Goal: Information Seeking & Learning: Learn about a topic

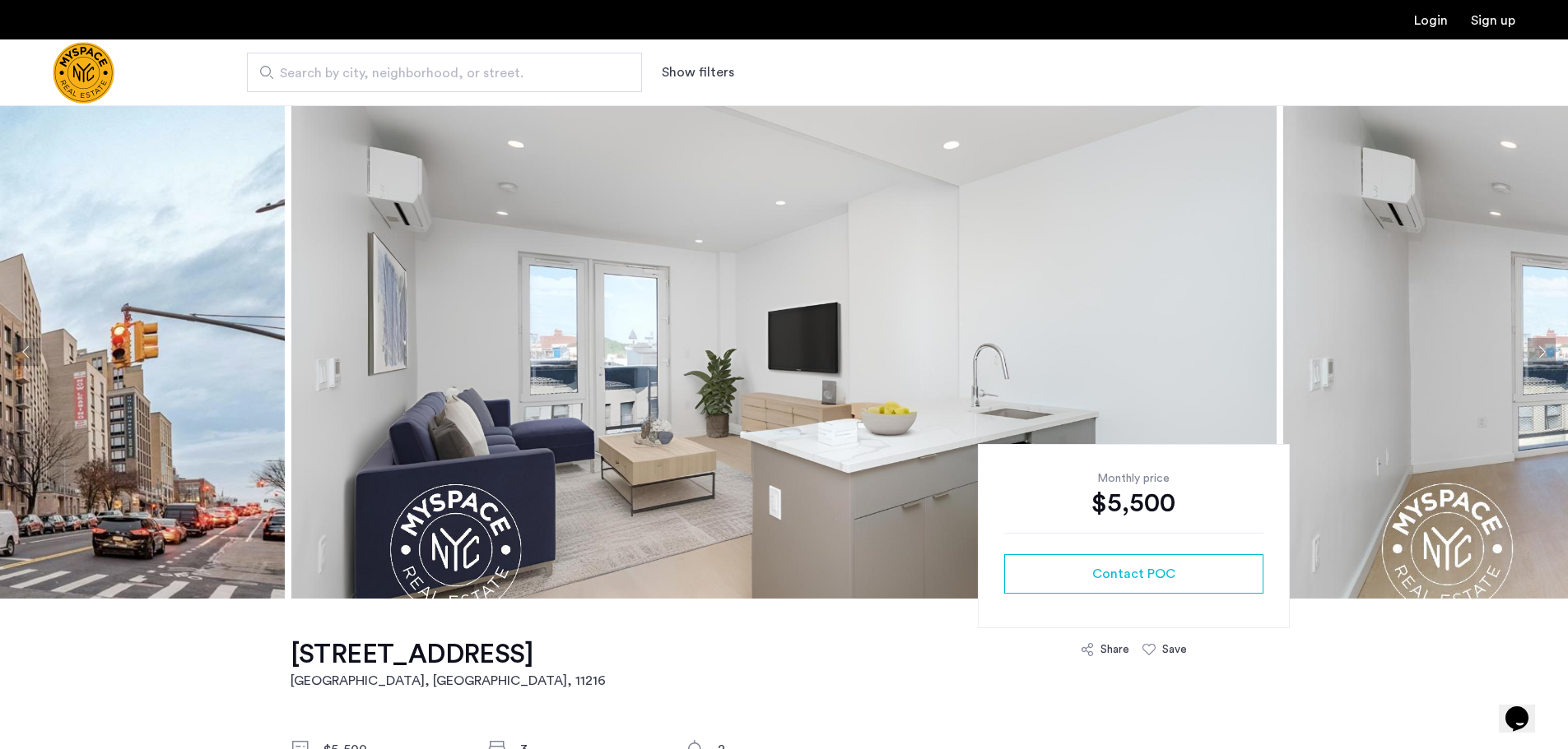
click at [1541, 357] on button "Next apartment" at bounding box center [1541, 352] width 28 height 28
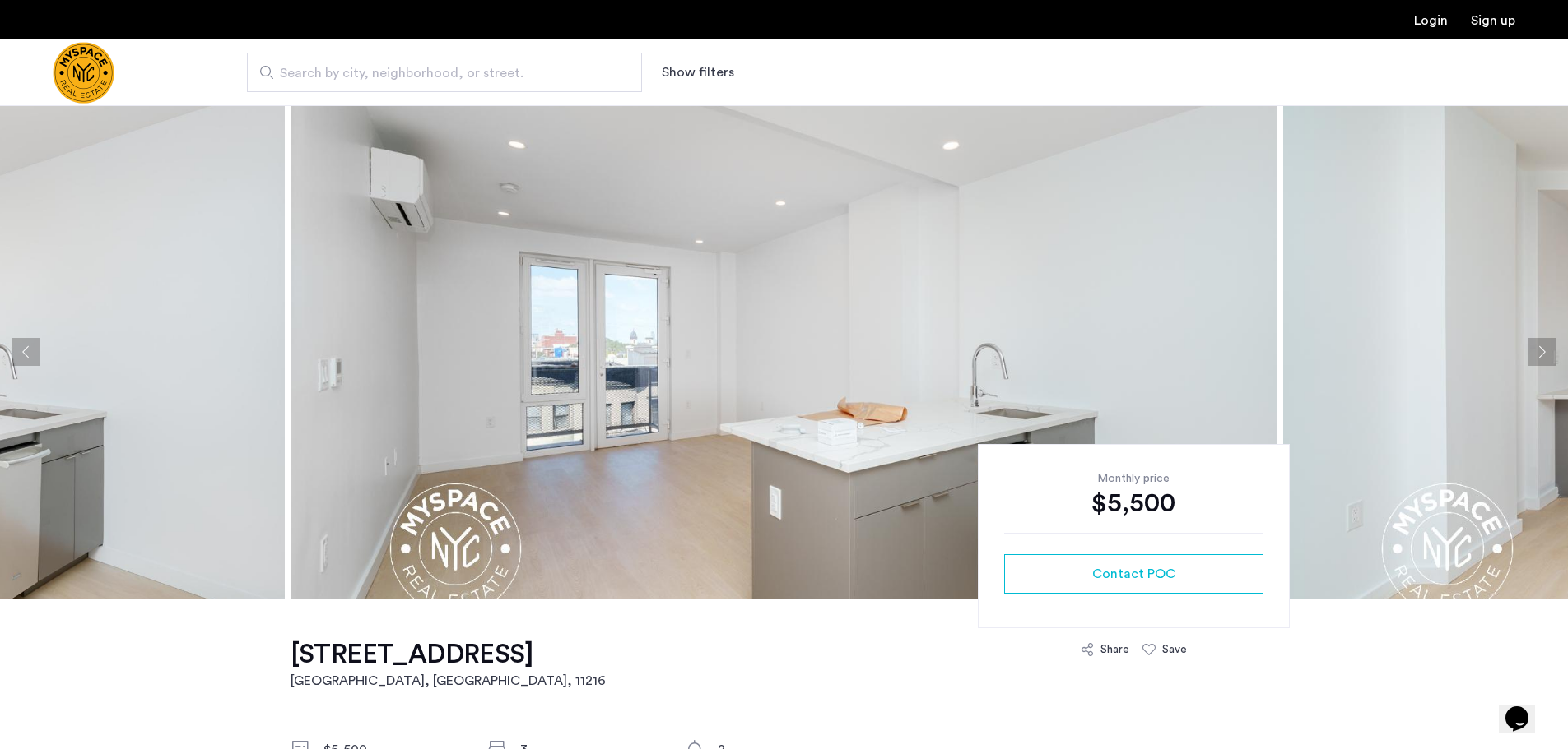
click at [1541, 357] on button "Next apartment" at bounding box center [1541, 352] width 28 height 28
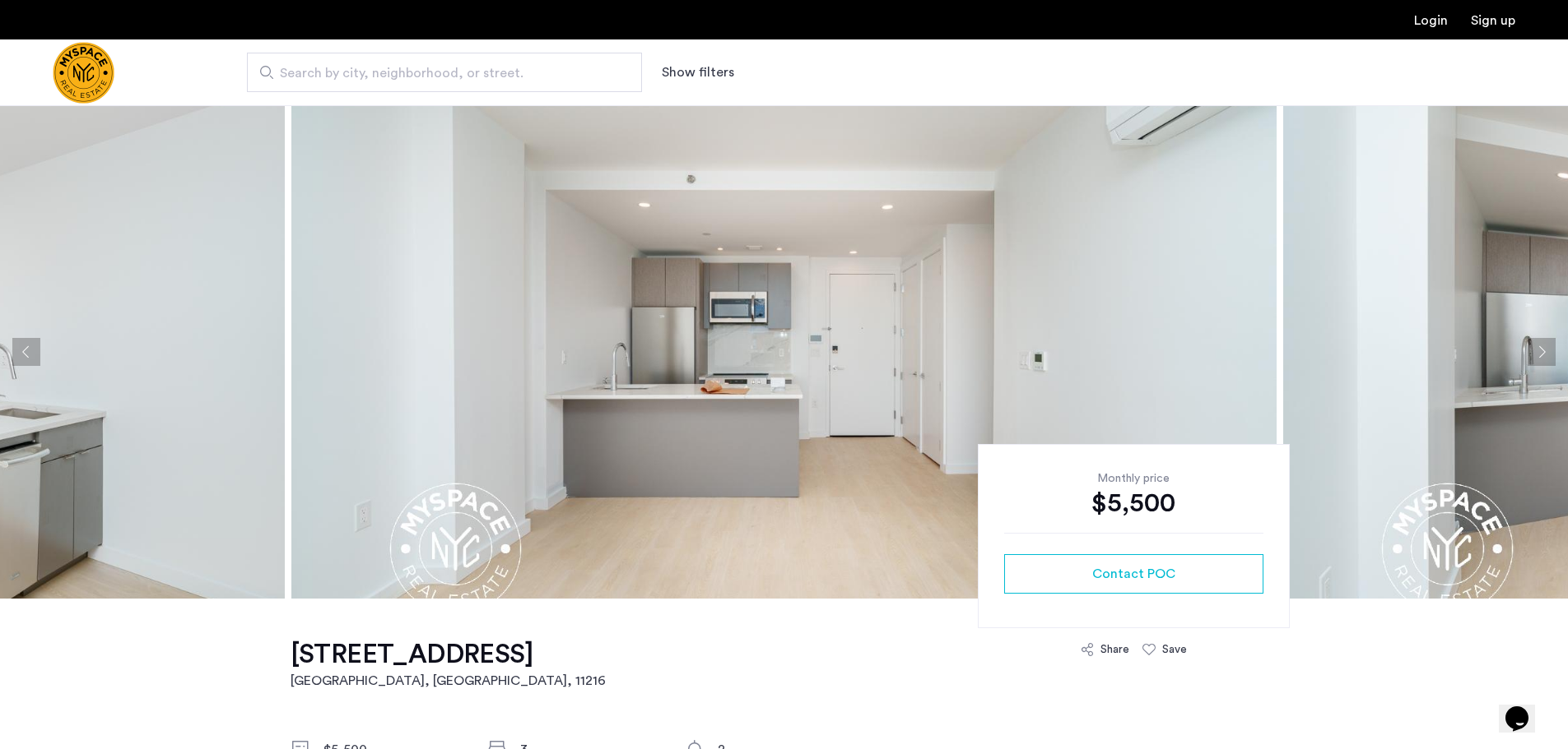
click at [1545, 346] on button "Next apartment" at bounding box center [1541, 352] width 28 height 28
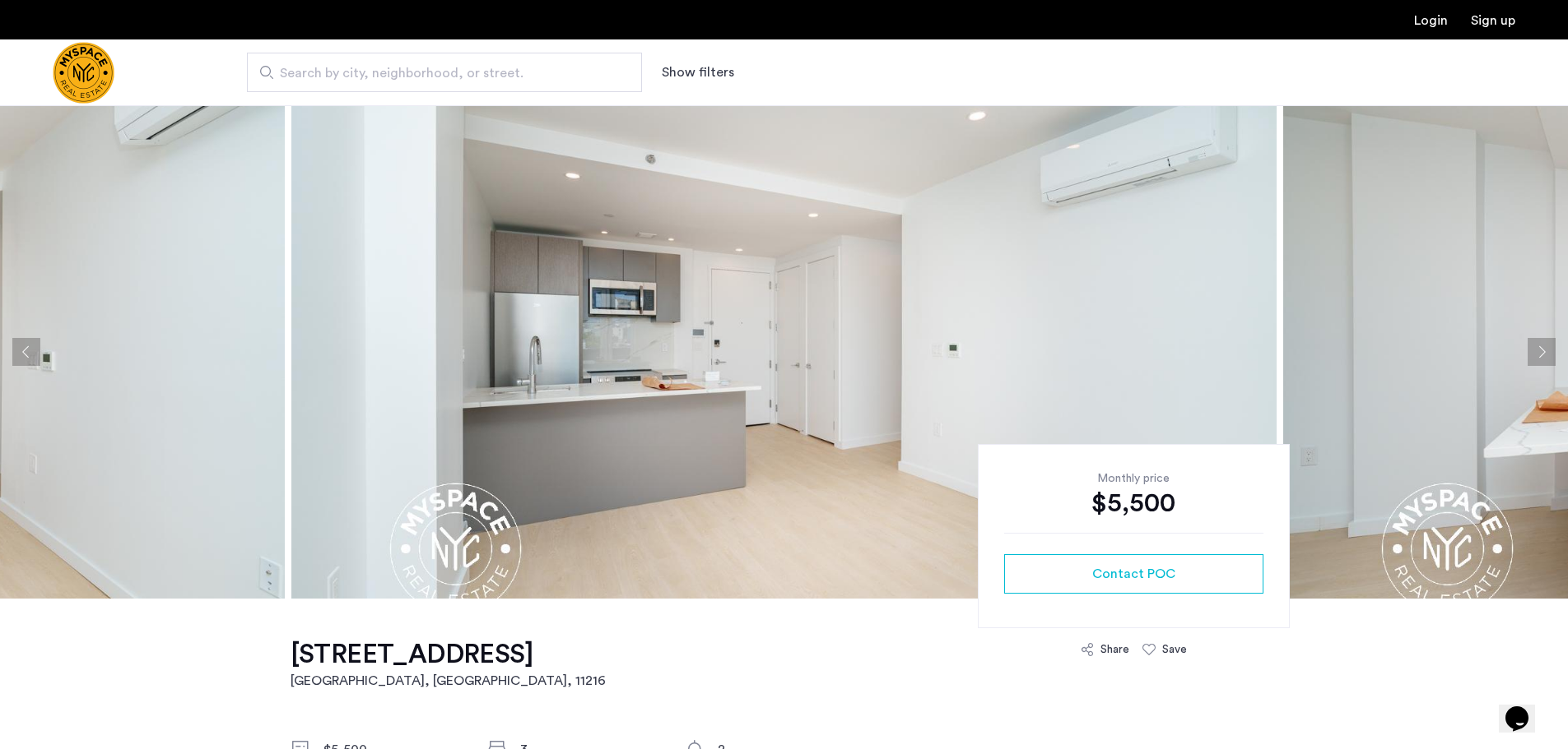
click at [1545, 346] on button "Next apartment" at bounding box center [1541, 352] width 28 height 28
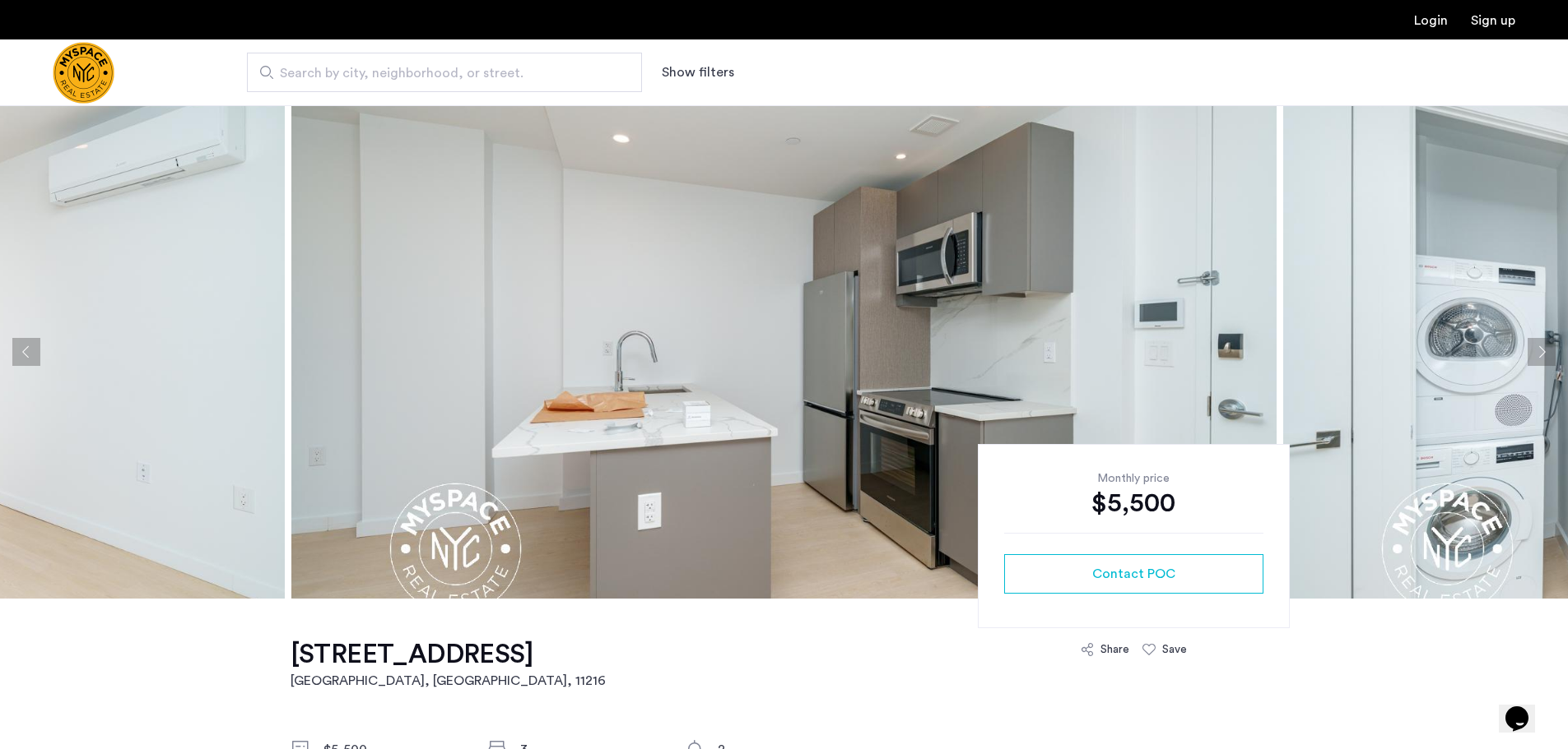
click at [1545, 346] on button "Next apartment" at bounding box center [1541, 352] width 28 height 28
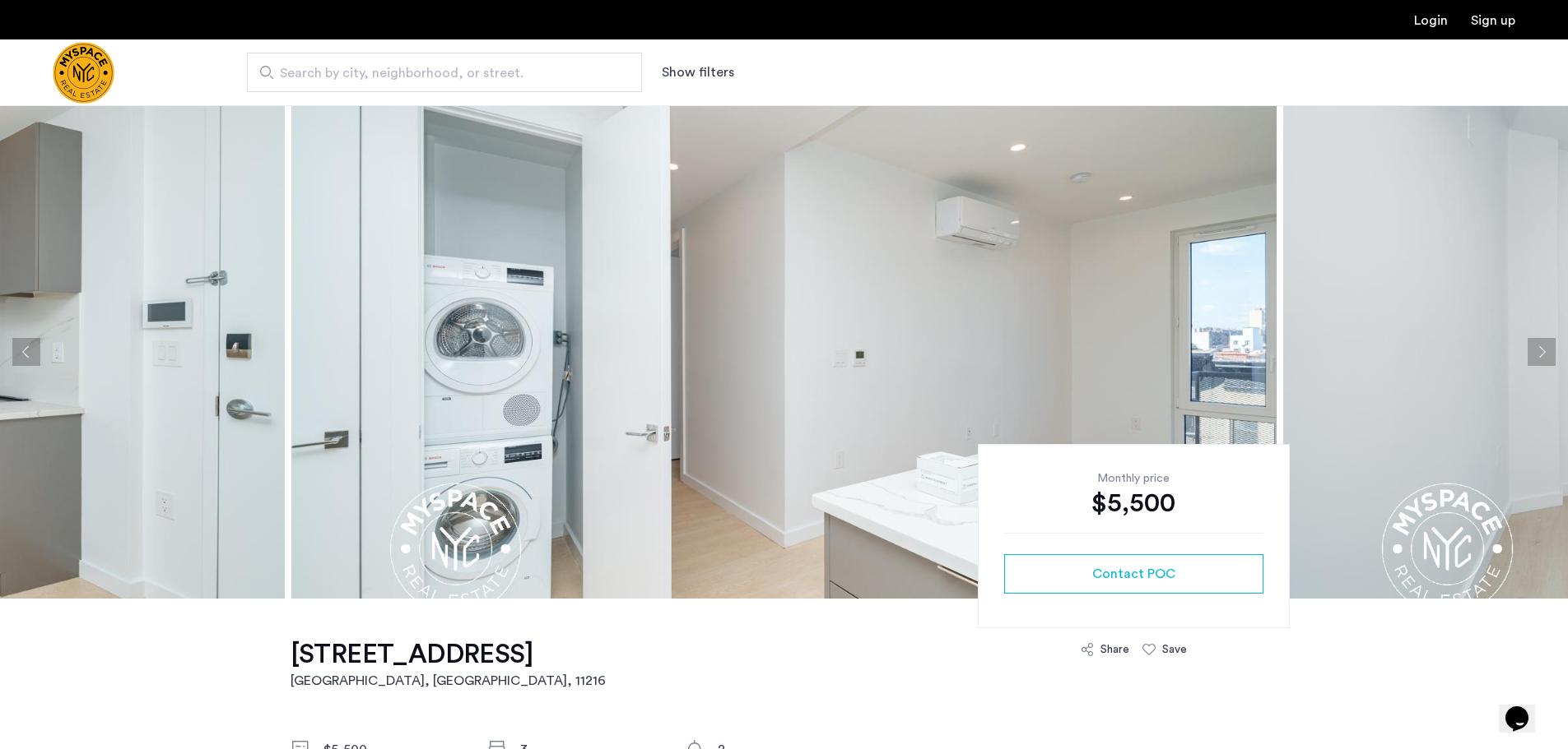
click at [1545, 346] on button "Next apartment" at bounding box center [1541, 352] width 28 height 28
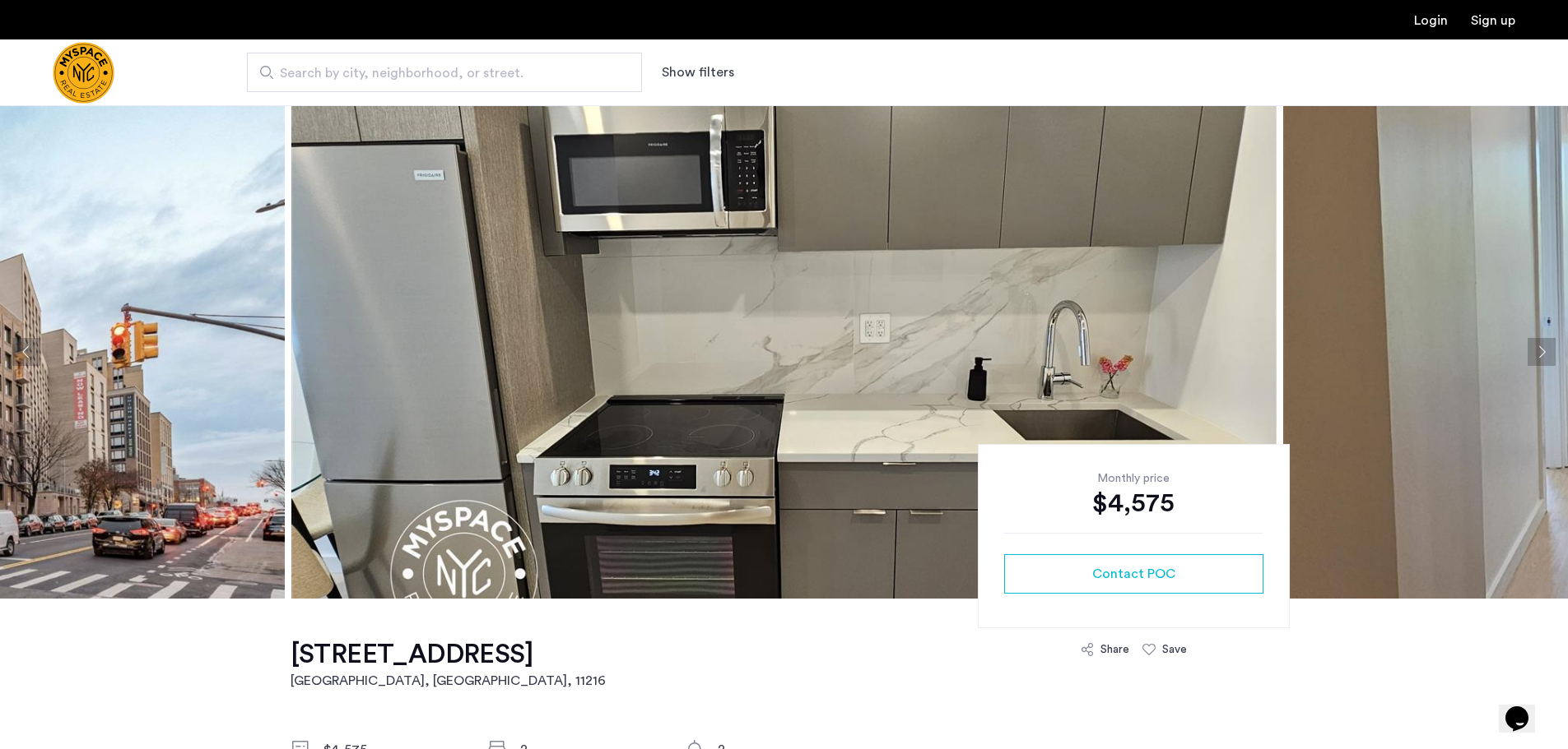
click at [1549, 356] on button "Next apartment" at bounding box center [1541, 352] width 28 height 28
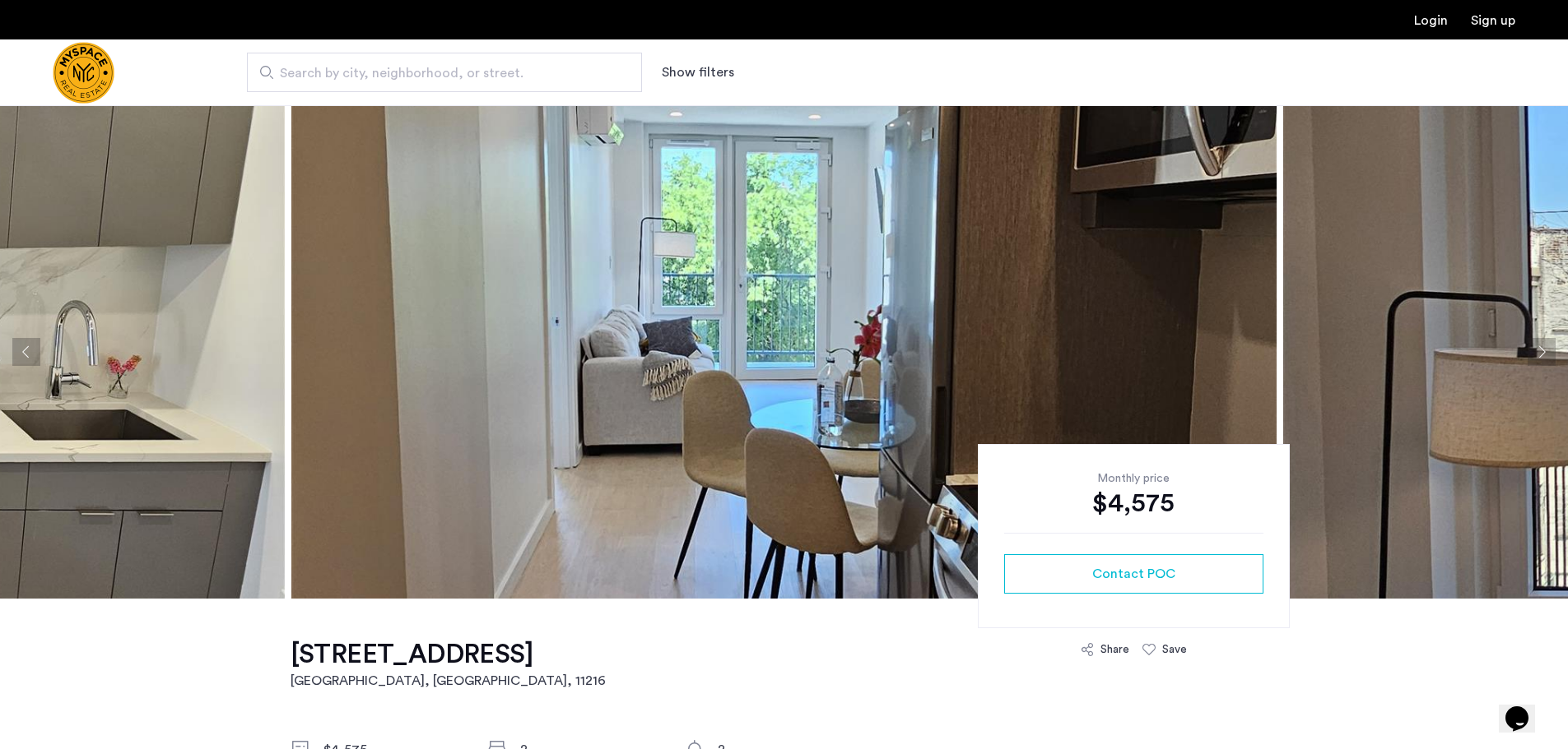
click at [1538, 349] on button "Next apartment" at bounding box center [1541, 352] width 28 height 28
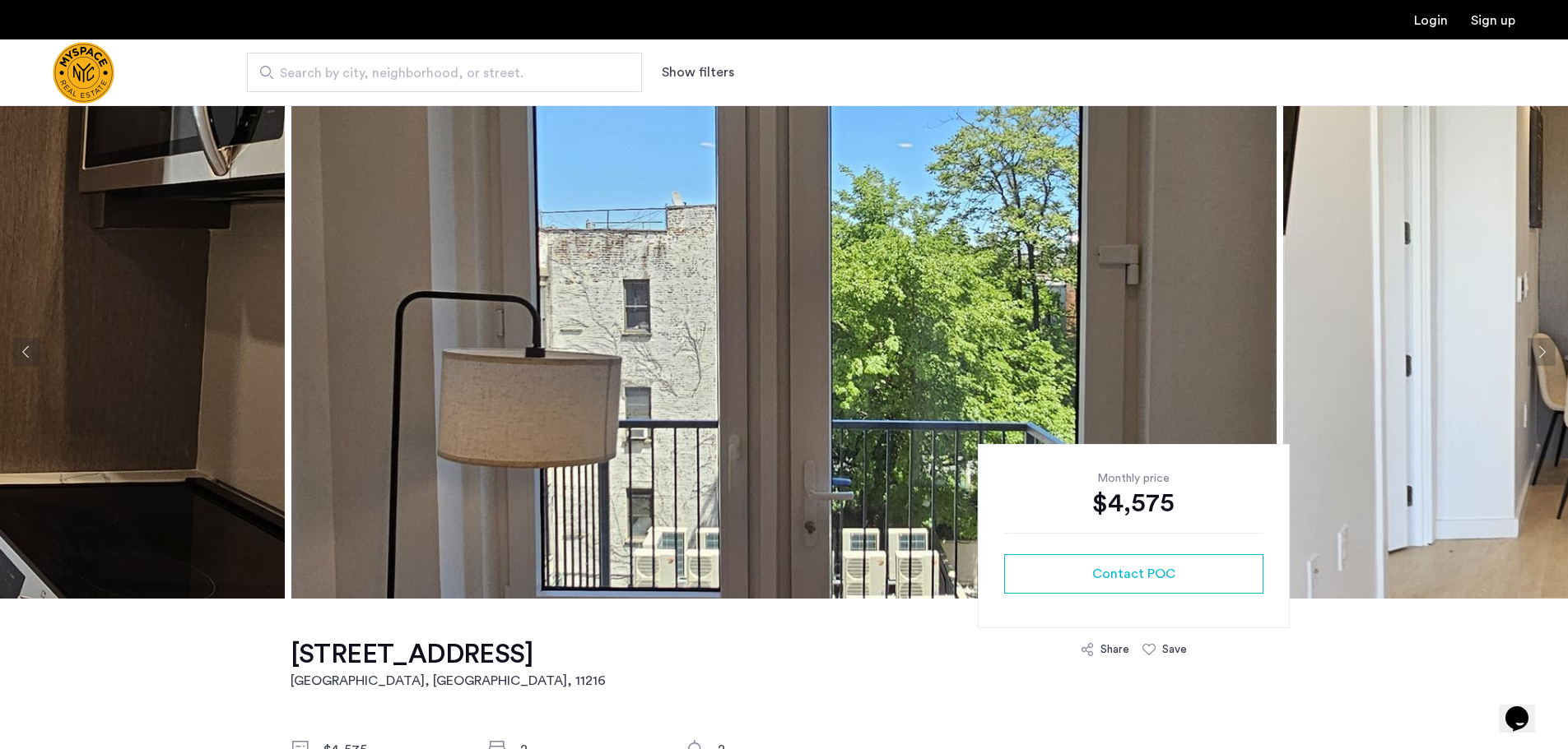
click at [1539, 348] on button "Next apartment" at bounding box center [1541, 352] width 28 height 28
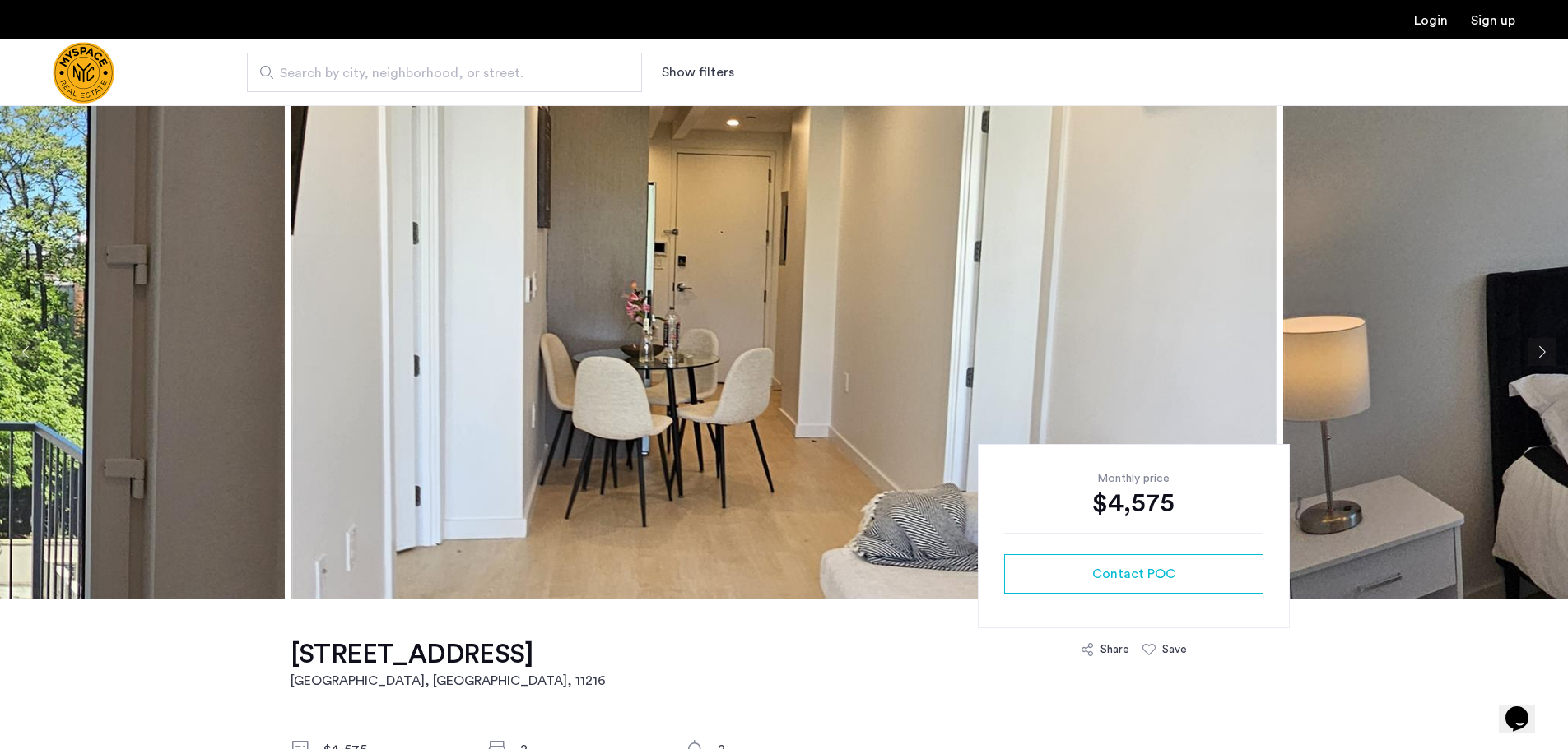
click at [1539, 348] on button "Next apartment" at bounding box center [1541, 352] width 28 height 28
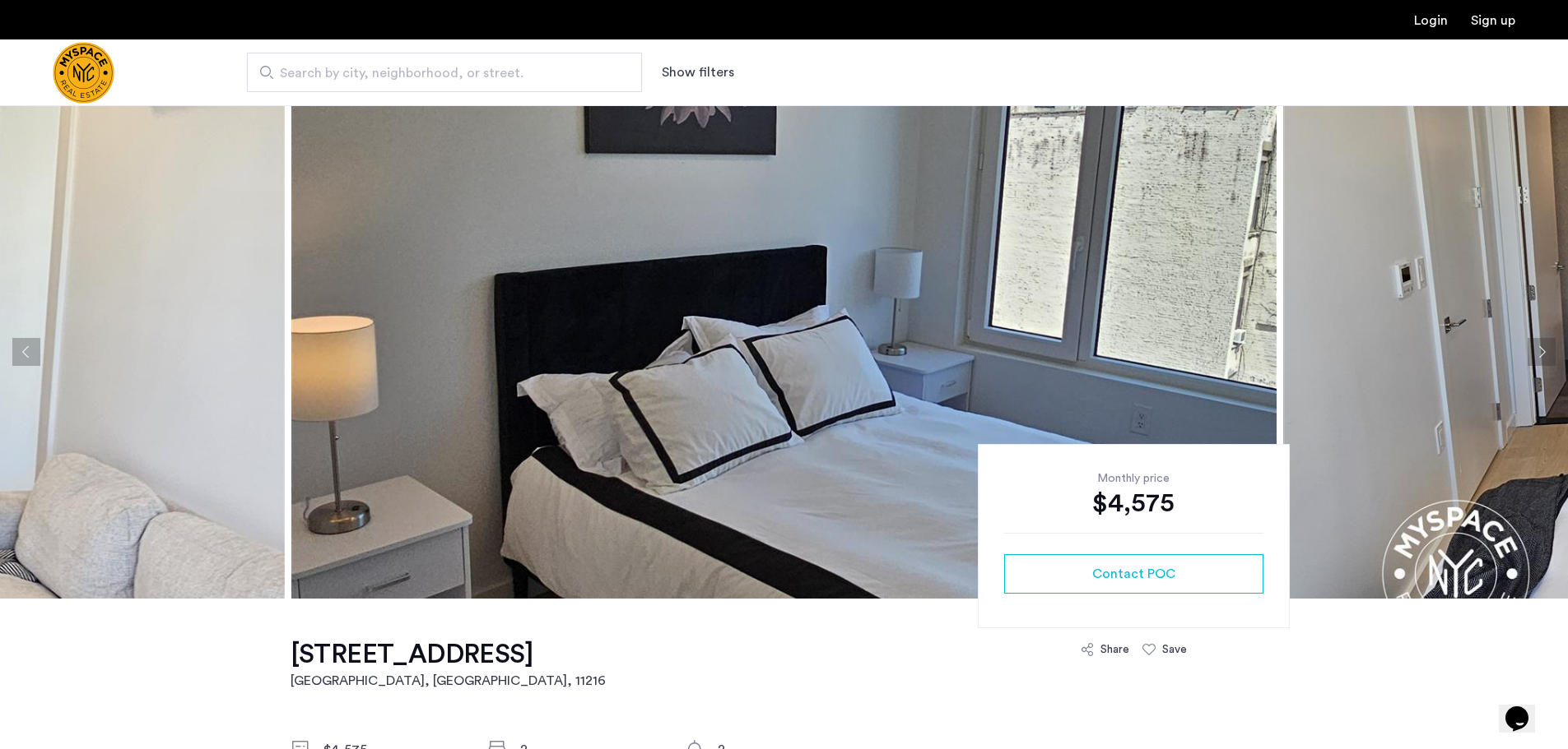
click at [1539, 348] on button "Next apartment" at bounding box center [1541, 352] width 28 height 28
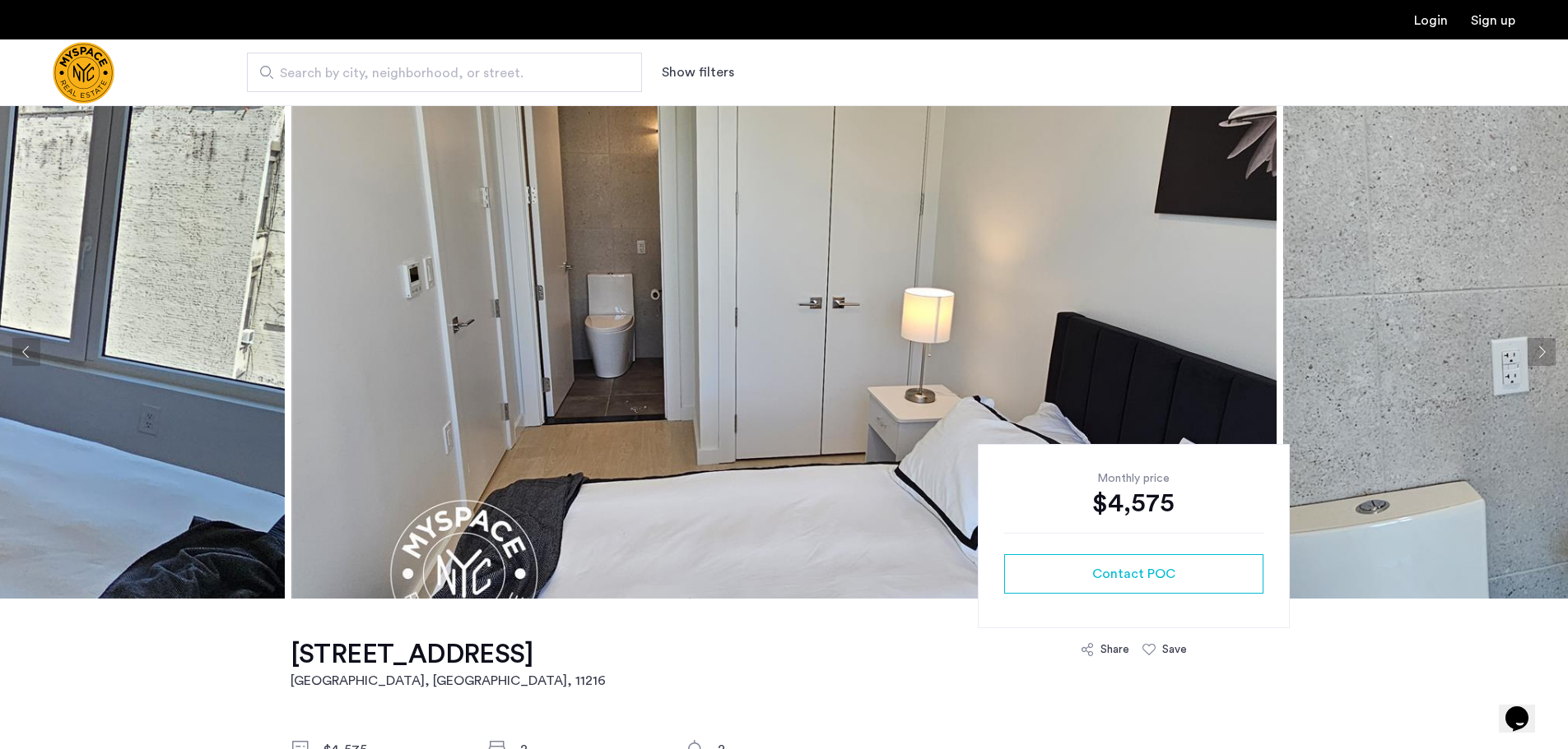
click at [1539, 348] on button "Next apartment" at bounding box center [1541, 352] width 28 height 28
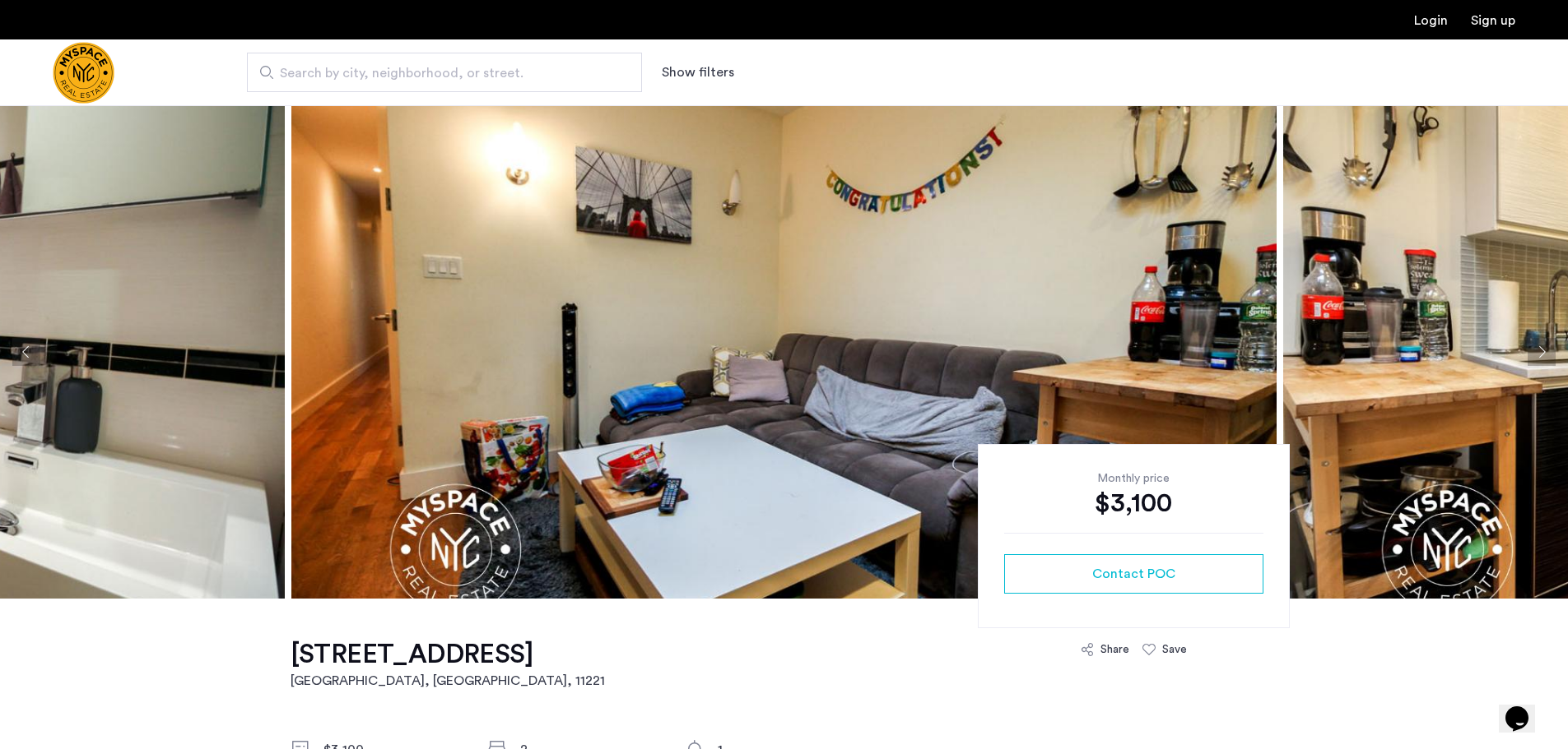
click at [1542, 354] on button "Next apartment" at bounding box center [1541, 352] width 28 height 28
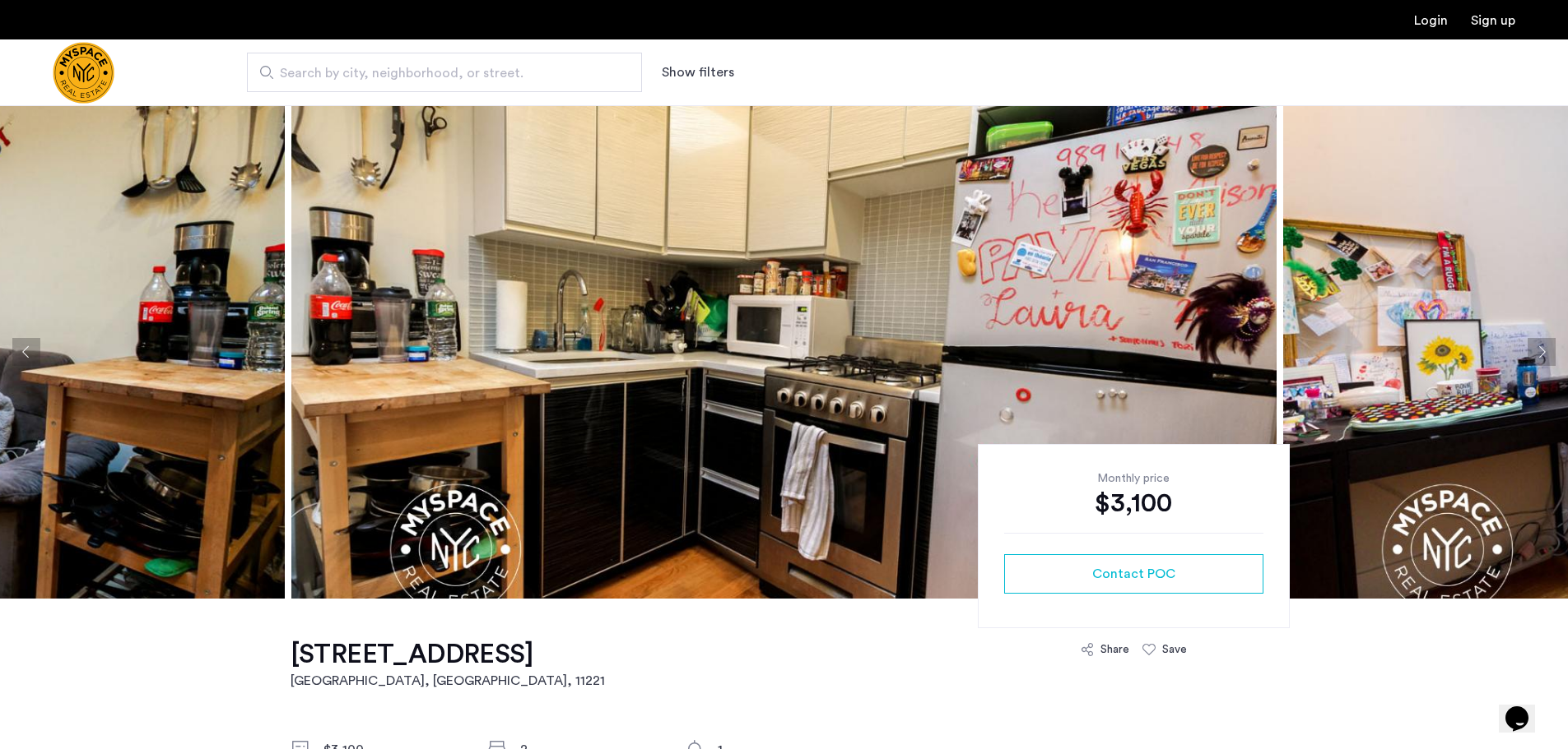
click at [1539, 348] on button "Next apartment" at bounding box center [1541, 352] width 28 height 28
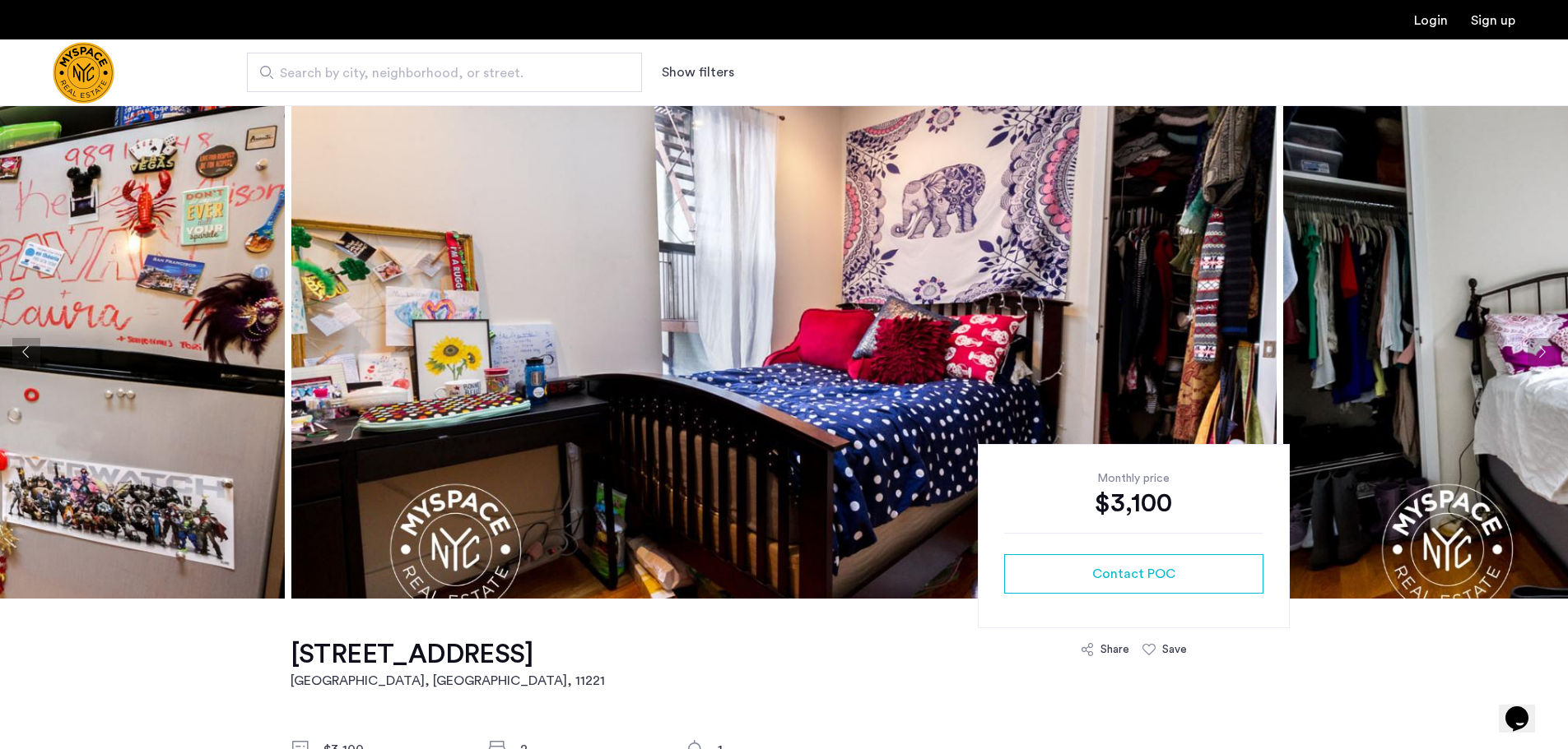
click at [1539, 348] on button "Next apartment" at bounding box center [1541, 352] width 28 height 28
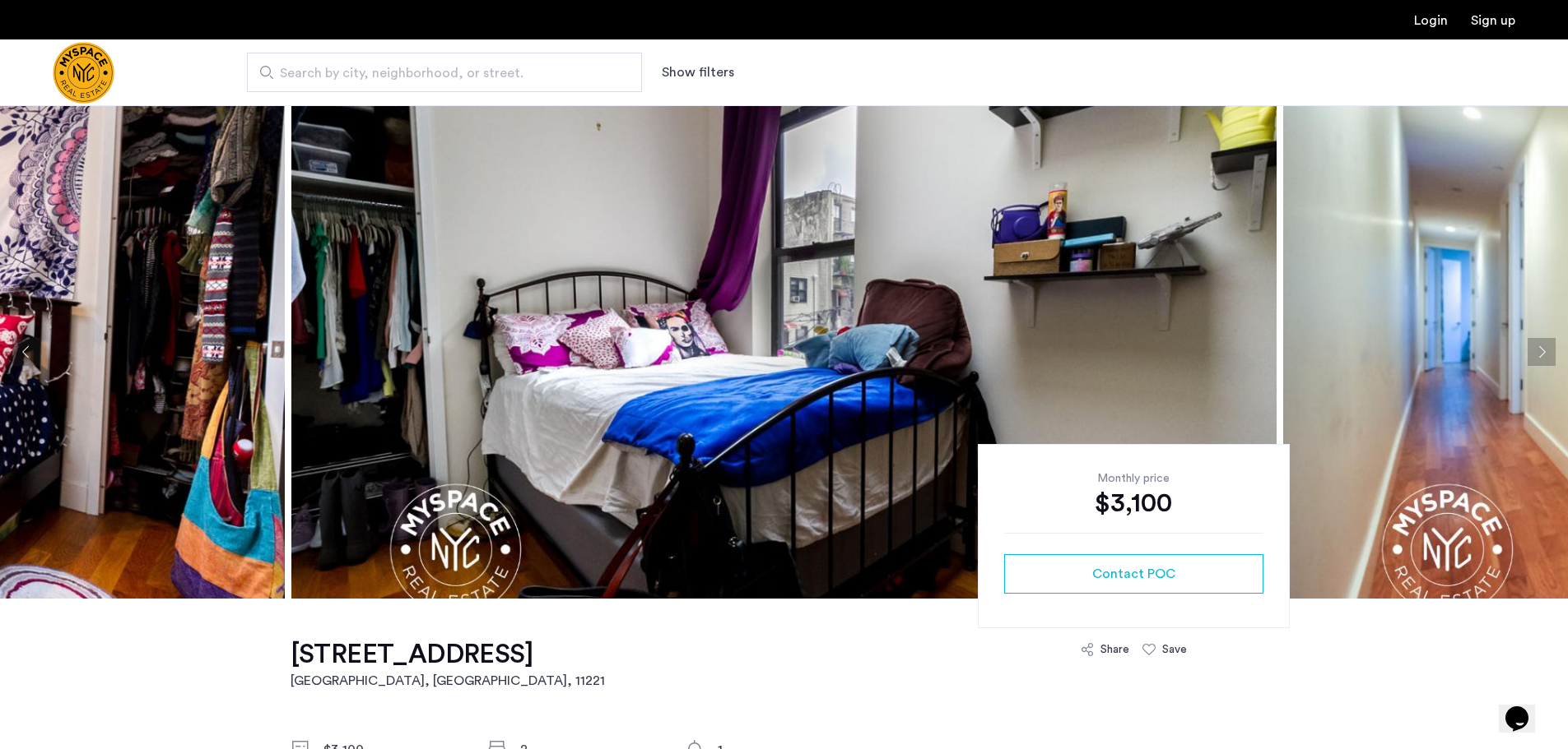
click at [1539, 348] on button "Next apartment" at bounding box center [1541, 352] width 28 height 28
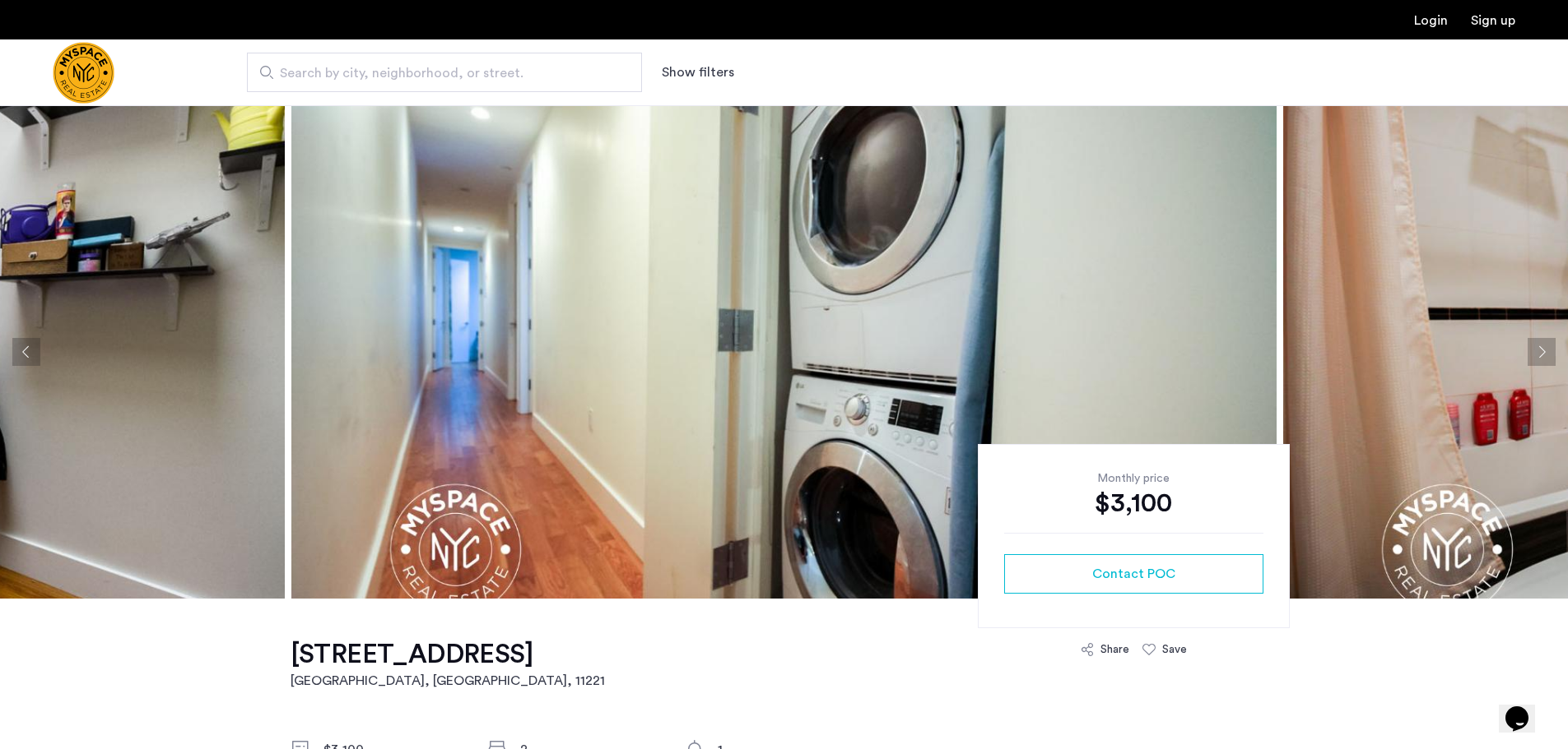
click at [1539, 348] on button "Next apartment" at bounding box center [1541, 352] width 28 height 28
